Goal: Task Accomplishment & Management: Manage account settings

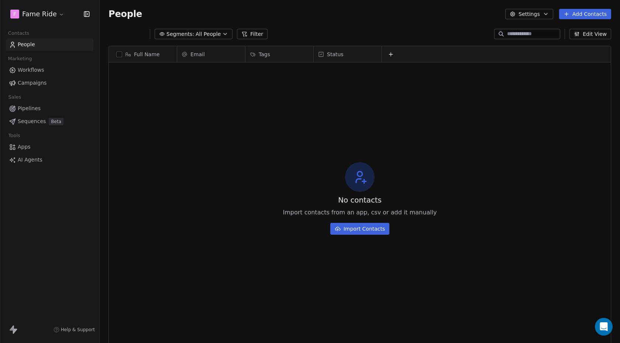
scroll to position [302, 520]
click at [31, 11] on html "F Fame Ride Contacts People Marketing Workflows Campaigns Sales Pipelines Seque…" at bounding box center [310, 171] width 620 height 343
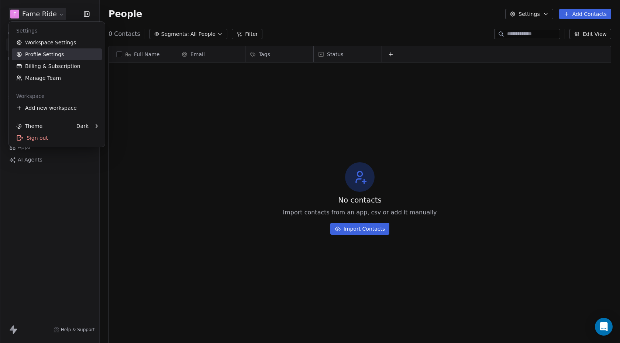
click at [52, 58] on link "Profile Settings" at bounding box center [57, 54] width 90 height 12
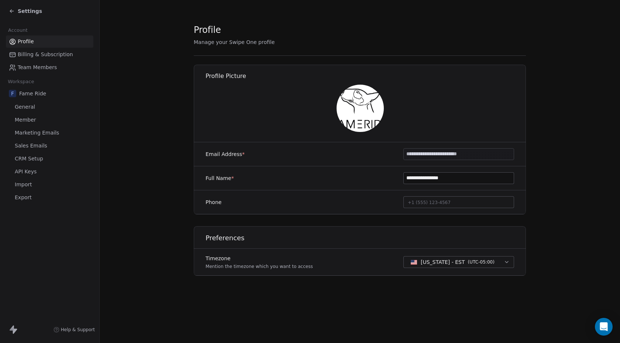
click at [37, 129] on span "Marketing Emails" at bounding box center [37, 133] width 44 height 8
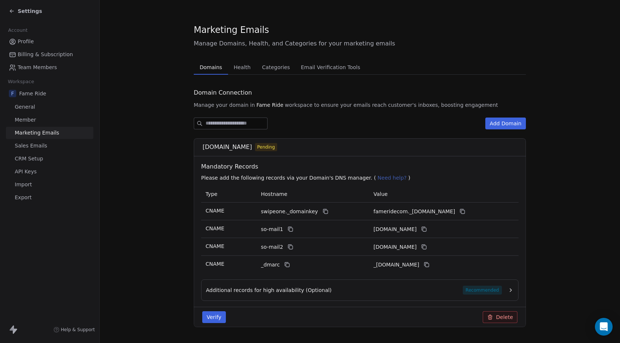
scroll to position [20, 0]
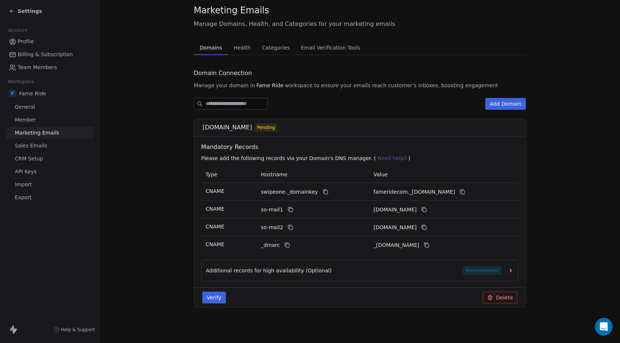
click at [513, 273] on button "Additional records for high availability (Optional) Recommended" at bounding box center [360, 270] width 308 height 9
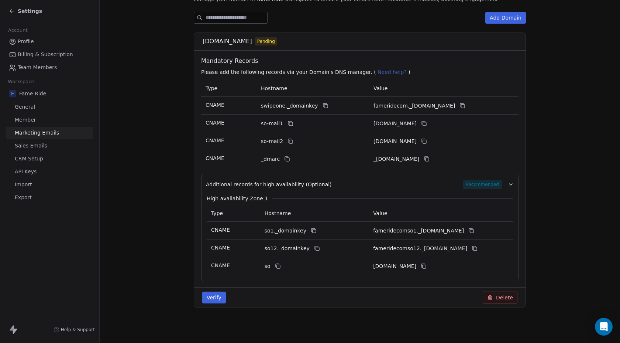
scroll to position [0, 0]
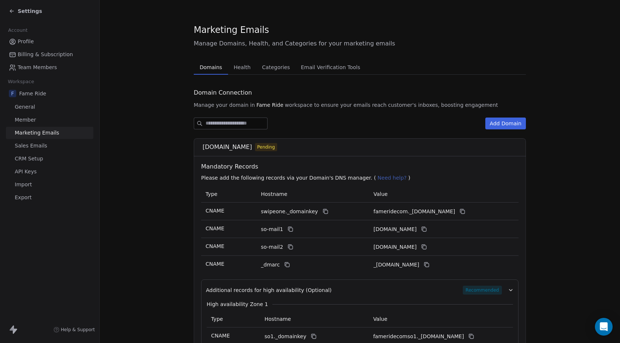
click at [241, 68] on span "Health" at bounding box center [242, 67] width 23 height 10
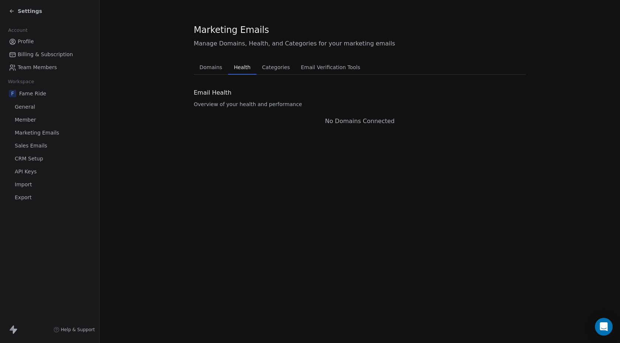
click at [217, 67] on span "Domains" at bounding box center [211, 67] width 29 height 10
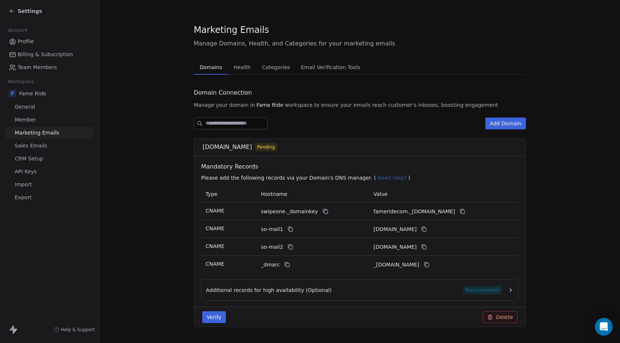
scroll to position [20, 0]
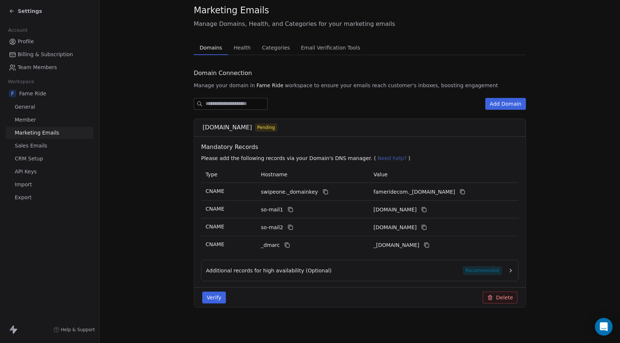
click at [445, 268] on div "Additional records for high availability (Optional) Recommended" at bounding box center [354, 270] width 296 height 9
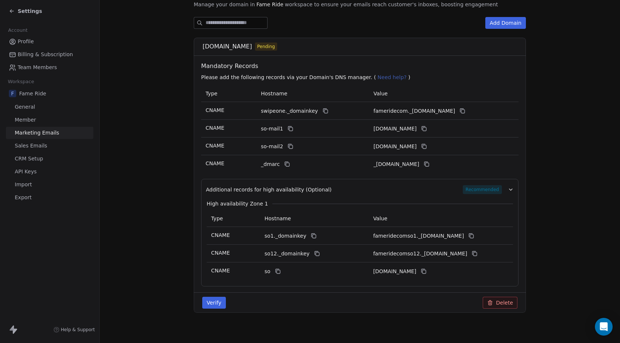
scroll to position [106, 0]
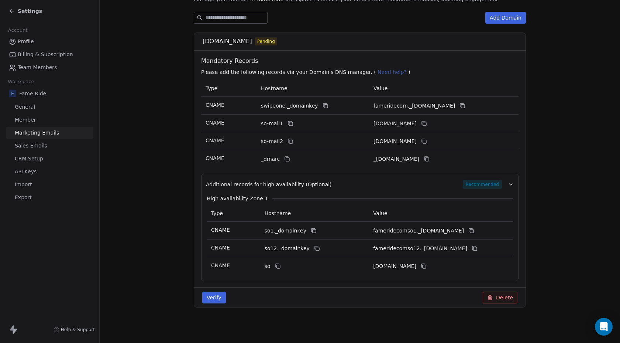
click at [430, 191] on div "High availability Zone 1 Type Hostname Value CNAME so1._domainkey fameridecomso…" at bounding box center [360, 232] width 308 height 86
click at [503, 181] on button "Additional records for high availability (Optional) Recommended" at bounding box center [360, 184] width 308 height 9
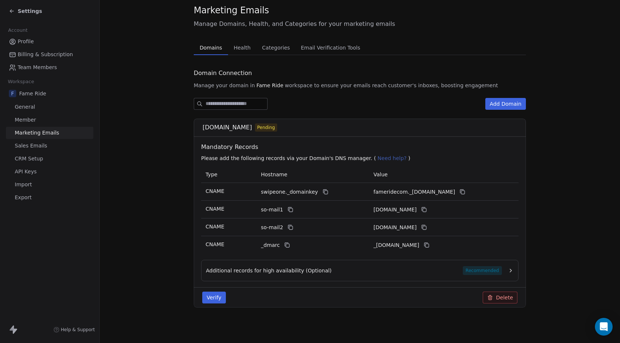
scroll to position [20, 0]
click at [397, 267] on div "Additional records for high availability (Optional) Recommended" at bounding box center [354, 270] width 296 height 9
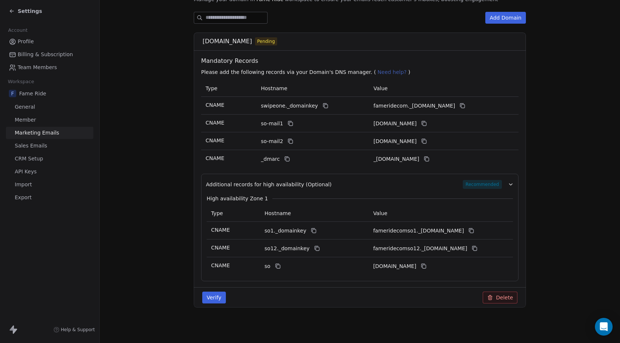
click at [448, 192] on div "High availability Zone 1 Type Hostname Value CNAME so1._domainkey fameridecomso…" at bounding box center [360, 232] width 308 height 86
click at [512, 185] on icon "button" at bounding box center [511, 184] width 6 height 6
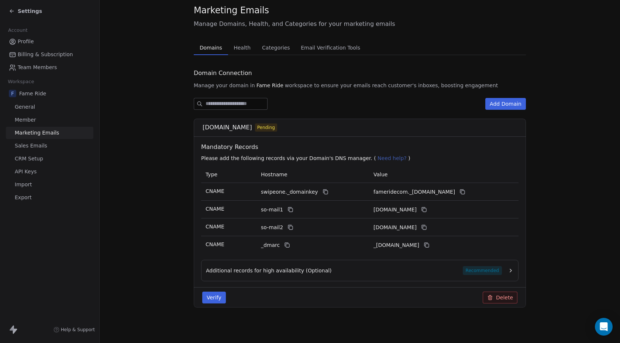
scroll to position [20, 0]
click at [432, 267] on div "Additional records for high availability (Optional) Recommended" at bounding box center [354, 270] width 296 height 9
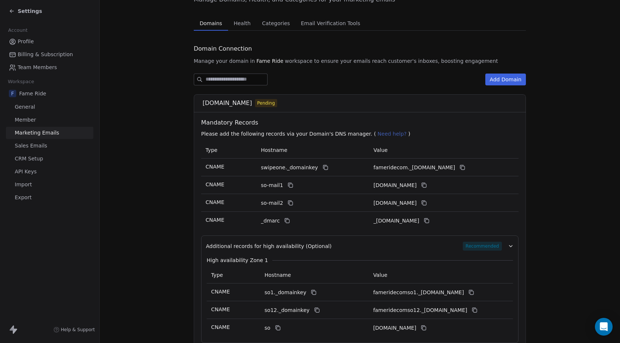
scroll to position [106, 0]
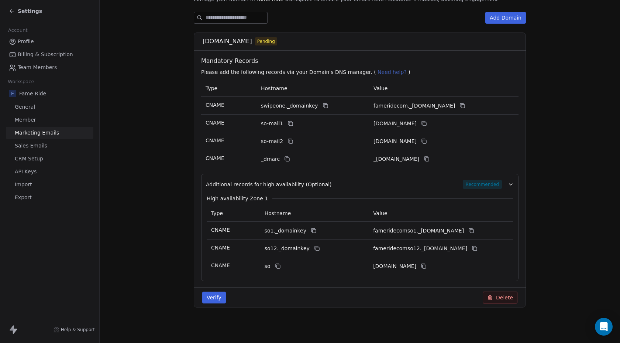
click at [511, 23] on button "Add Domain" at bounding box center [505, 18] width 41 height 12
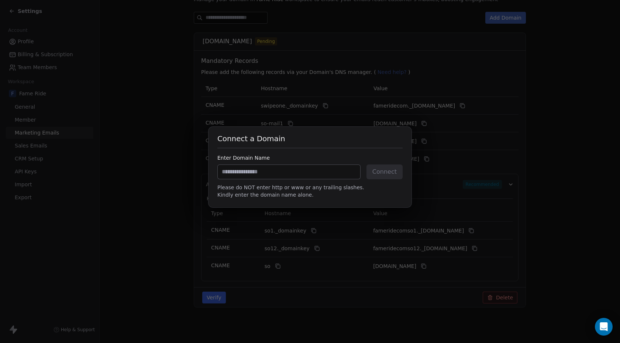
click at [285, 168] on input at bounding box center [289, 172] width 142 height 14
type input "**********"
click at [378, 175] on button "Connect" at bounding box center [385, 171] width 36 height 15
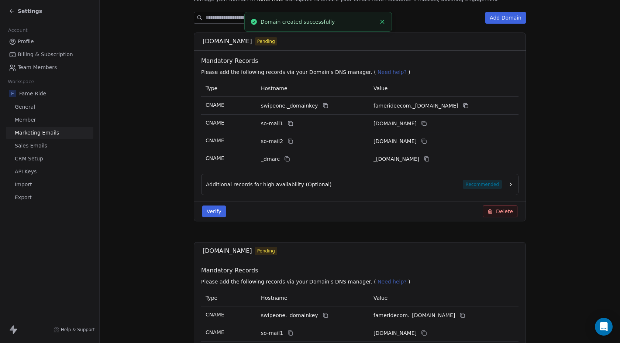
click at [463, 178] on div "Additional records for high availability (Optional) Recommended" at bounding box center [359, 183] width 317 height 21
click at [510, 186] on icon "button" at bounding box center [511, 184] width 6 height 6
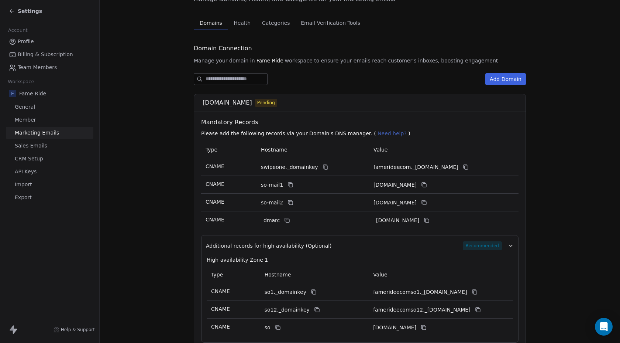
scroll to position [44, 0]
click at [323, 169] on icon at bounding box center [326, 168] width 6 height 6
